Goal: Information Seeking & Learning: Learn about a topic

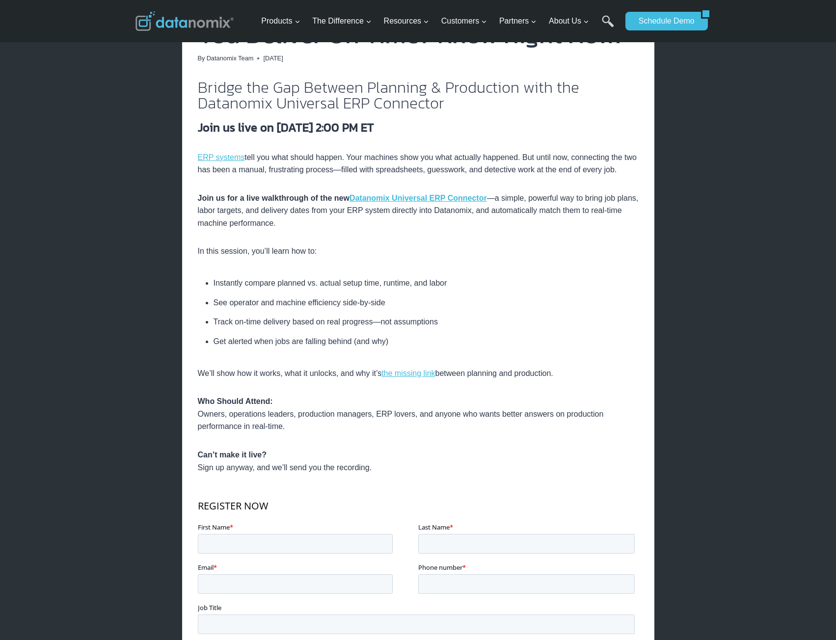
scroll to position [196, 0]
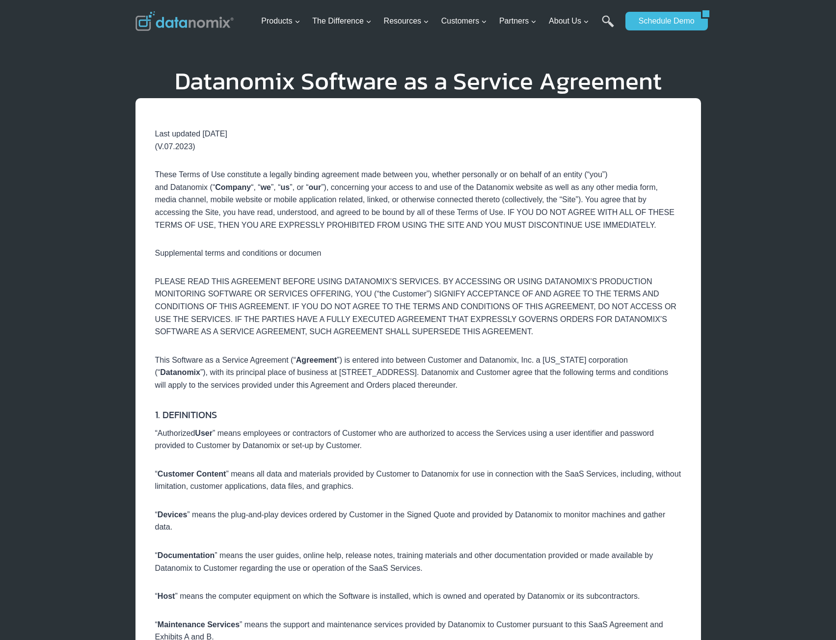
click at [518, 490] on p "“ Customer Content ” means all data and materials provided by Customer to Datan…" at bounding box center [418, 480] width 526 height 25
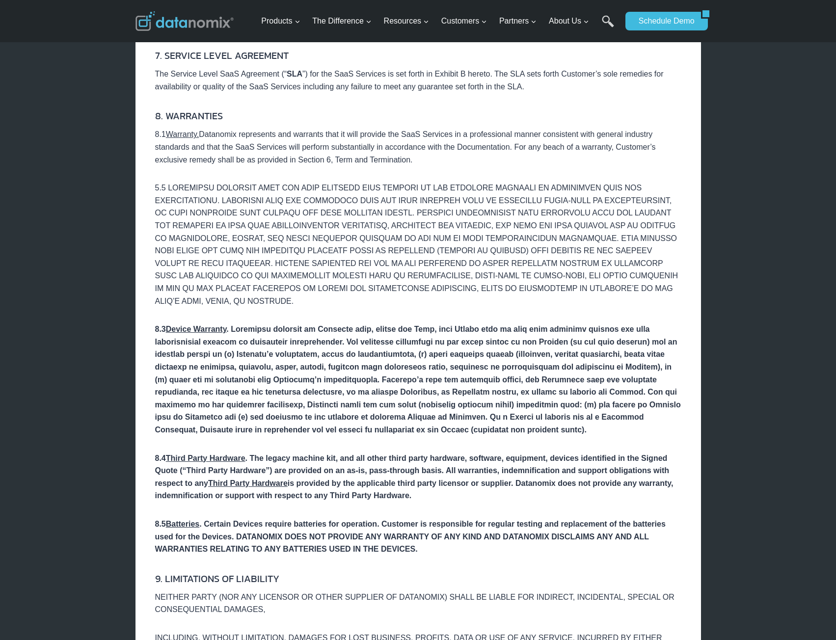
scroll to position [2654, 0]
